Goal: Information Seeking & Learning: Learn about a topic

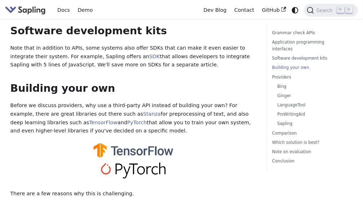
scroll to position [740, 0]
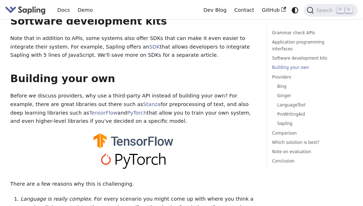
click at [152, 107] on p "Before we discuss providers, why use a third-party API instead of building your…" at bounding box center [133, 109] width 246 height 34
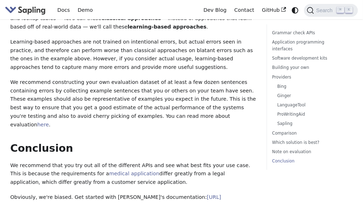
scroll to position [2349, 0]
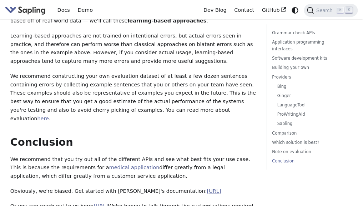
click at [207, 188] on link "[URL]" at bounding box center [214, 191] width 14 height 6
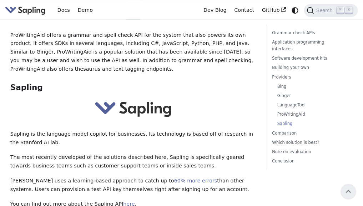
scroll to position [1608, 0]
click at [27, 83] on h3 "Sapling ​" at bounding box center [133, 88] width 246 height 10
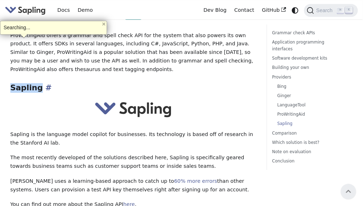
copy h3 "Sapling"
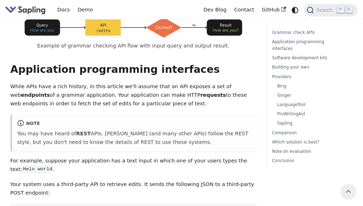
scroll to position [0, 0]
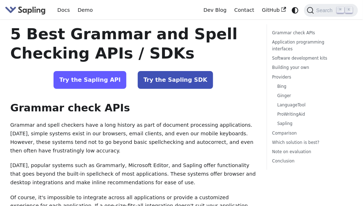
click at [102, 74] on link "Try the Sapling API" at bounding box center [89, 80] width 73 height 18
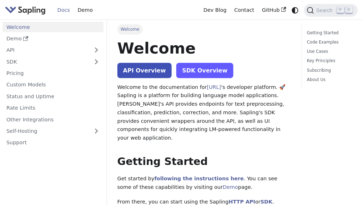
click at [191, 72] on link "SDK Overview" at bounding box center [204, 70] width 57 height 15
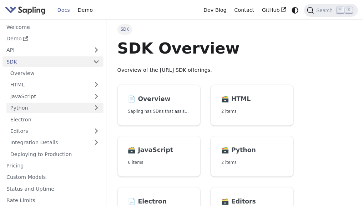
click at [39, 107] on link "Python" at bounding box center [54, 108] width 97 height 10
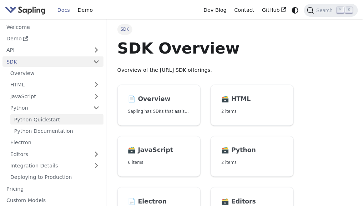
click at [41, 117] on link "Python Quickstart" at bounding box center [56, 119] width 93 height 10
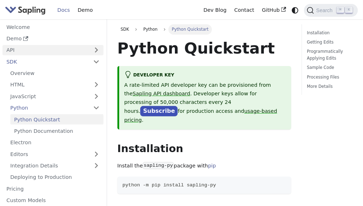
click at [34, 52] on link "API" at bounding box center [45, 50] width 87 height 10
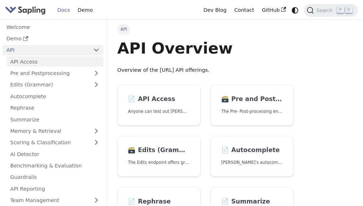
click at [37, 62] on link "API Access" at bounding box center [54, 61] width 97 height 10
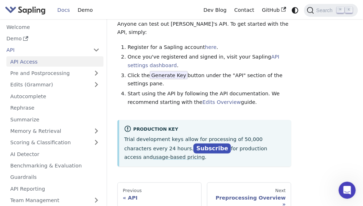
scroll to position [56, 0]
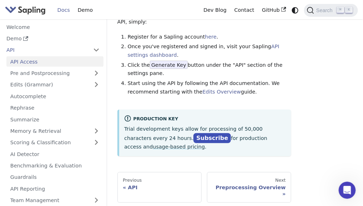
click at [61, 56] on link "API Access" at bounding box center [54, 61] width 97 height 10
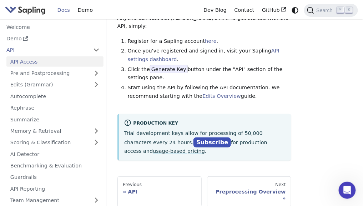
scroll to position [0, 0]
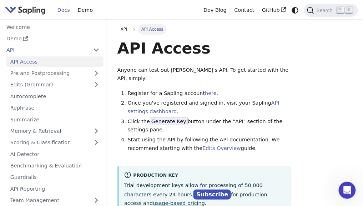
click at [24, 11] on img "Main" at bounding box center [25, 10] width 41 height 10
